Goal: Information Seeking & Learning: Learn about a topic

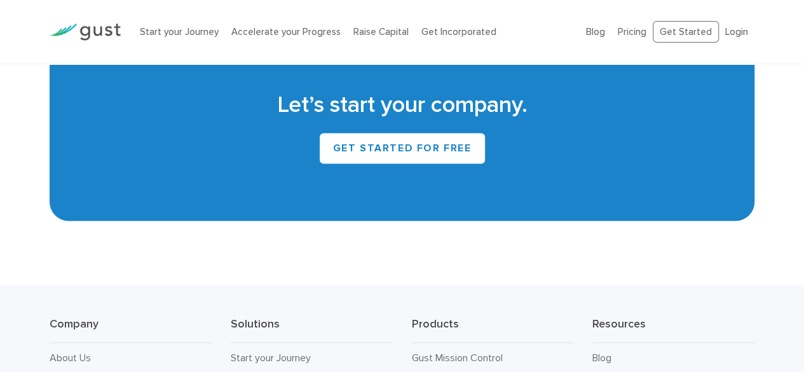
scroll to position [5832, 0]
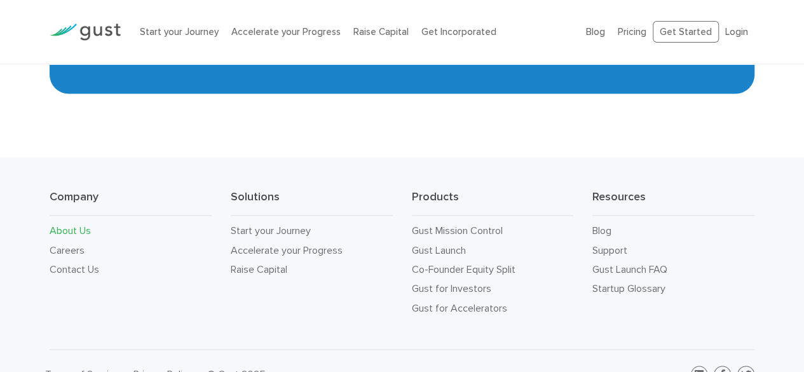
click at [85, 224] on link "About Us" at bounding box center [70, 230] width 41 height 12
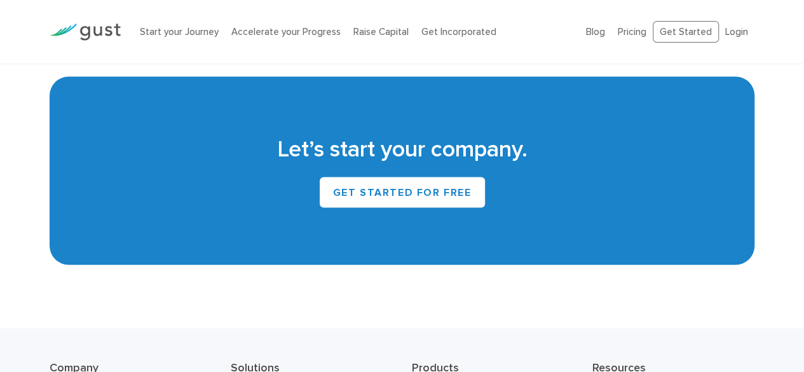
scroll to position [1340, 0]
